Goal: Navigation & Orientation: Find specific page/section

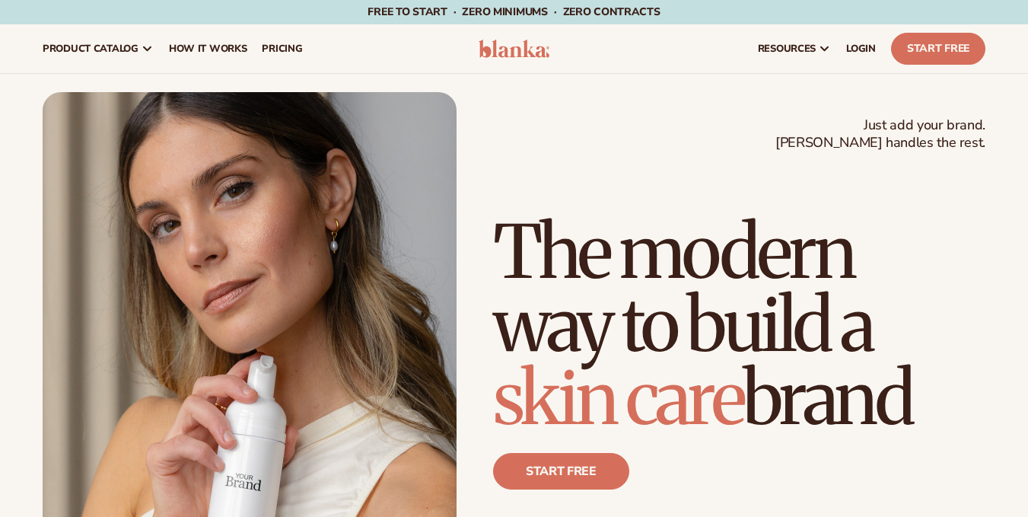
scroll to position [102, 0]
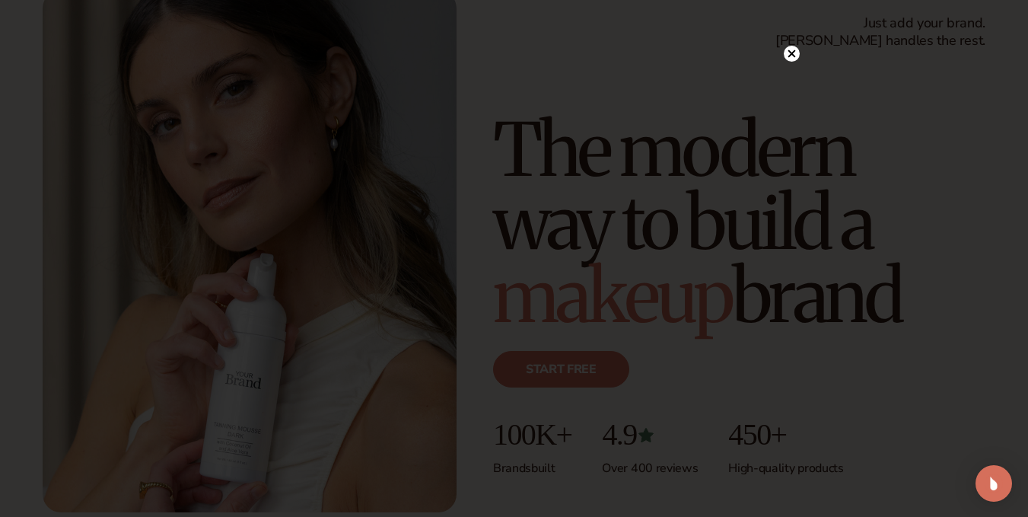
click at [792, 53] on icon at bounding box center [791, 54] width 8 height 8
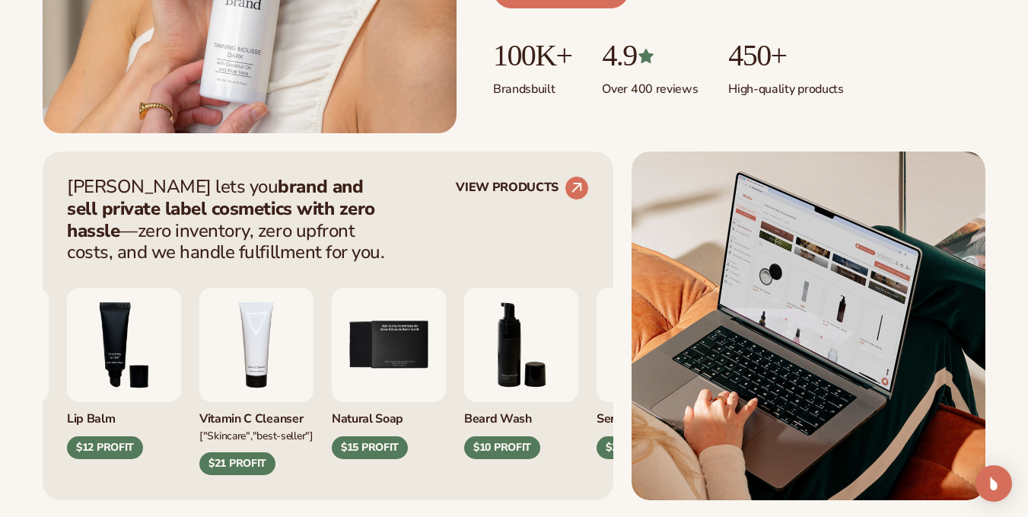
scroll to position [482, 0]
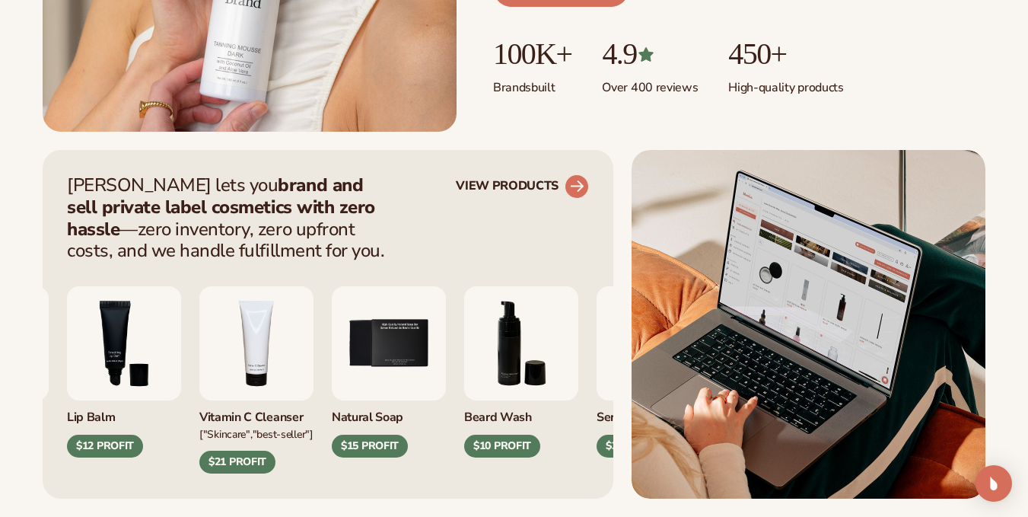
click at [563, 186] on link "VIEW PRODUCTS" at bounding box center [522, 186] width 133 height 24
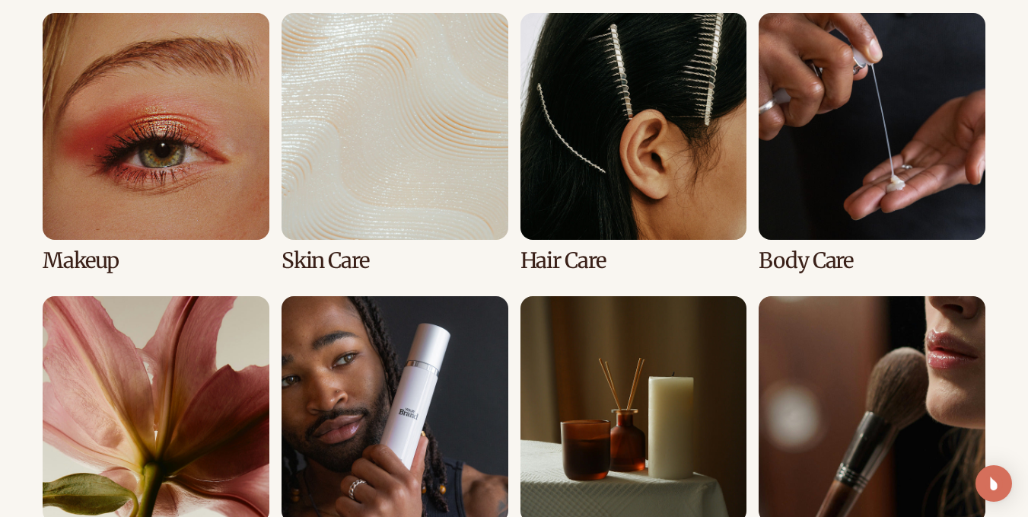
scroll to position [1134, 0]
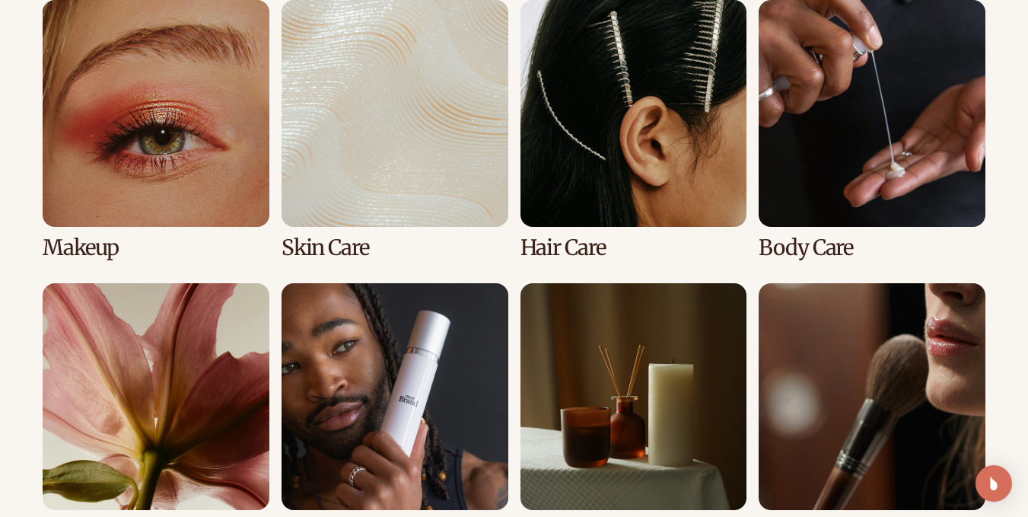
click at [141, 133] on link "1 / 8" at bounding box center [156, 129] width 227 height 259
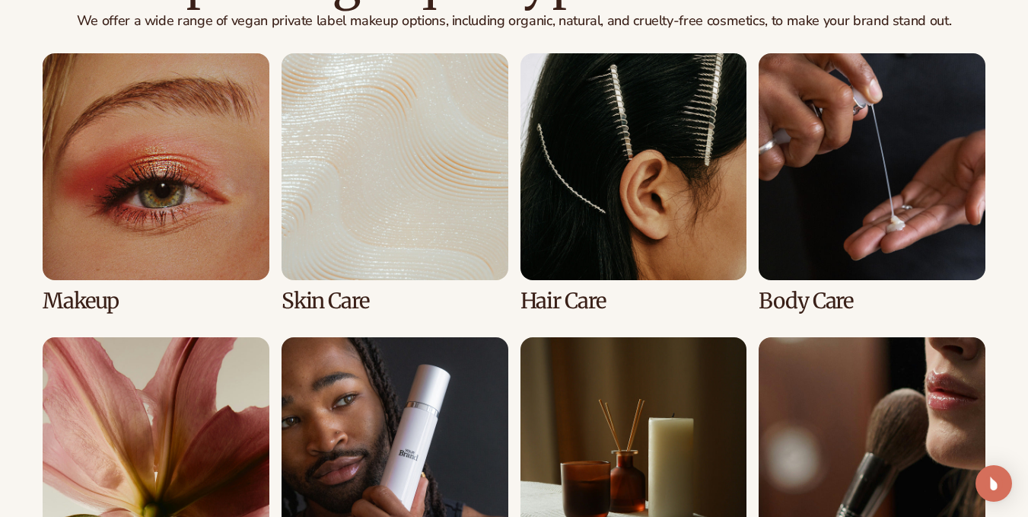
scroll to position [1116, 0]
